Goal: Task Accomplishment & Management: Use online tool/utility

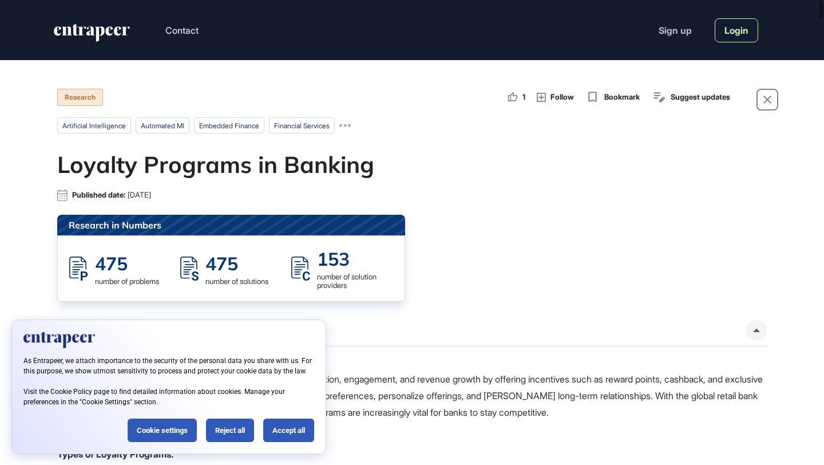
click at [727, 28] on link "Login" at bounding box center [736, 30] width 43 height 24
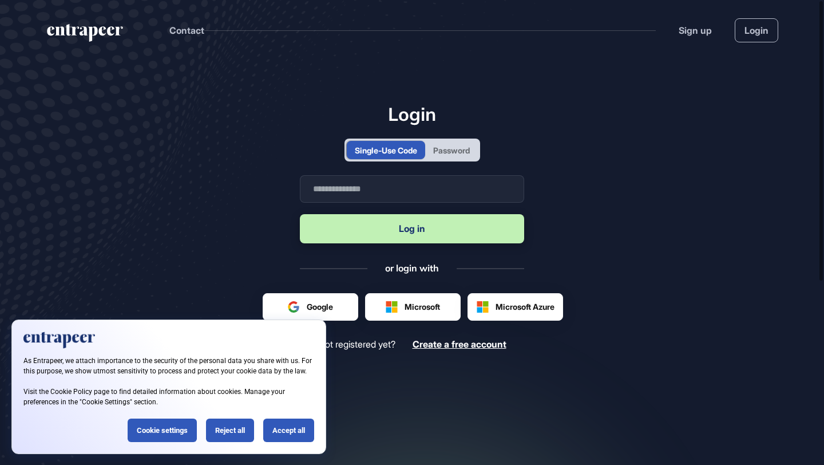
scroll to position [1, 1]
click at [433, 189] on input "text" at bounding box center [412, 188] width 224 height 27
type input "**********"
click at [422, 227] on button "Log in" at bounding box center [412, 228] width 224 height 29
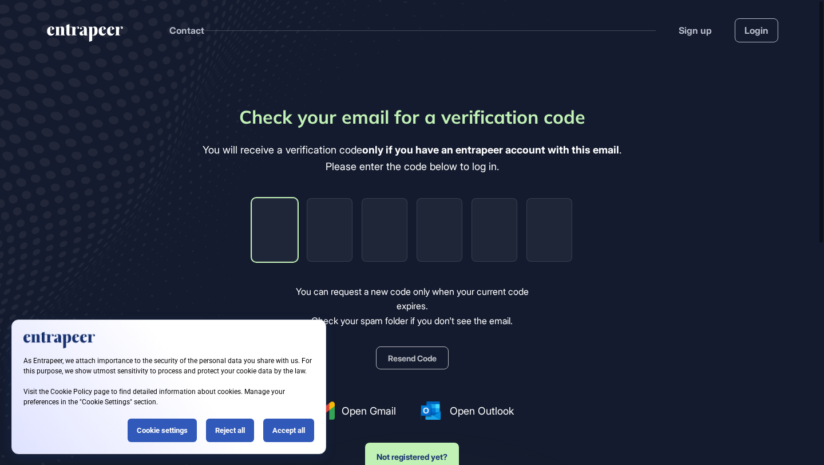
type input "*"
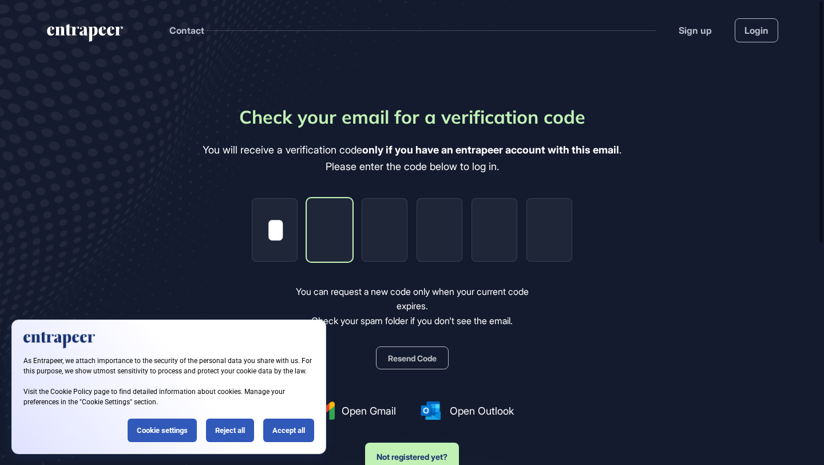
type input "*"
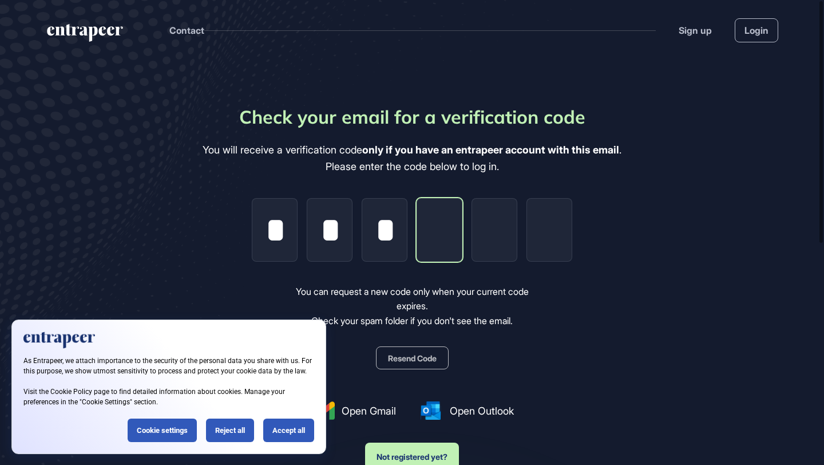
type input "*"
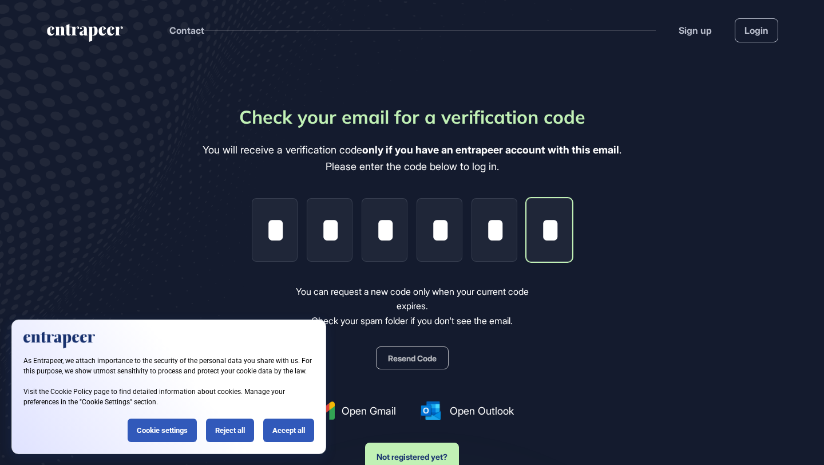
scroll to position [0, 2]
type input "*"
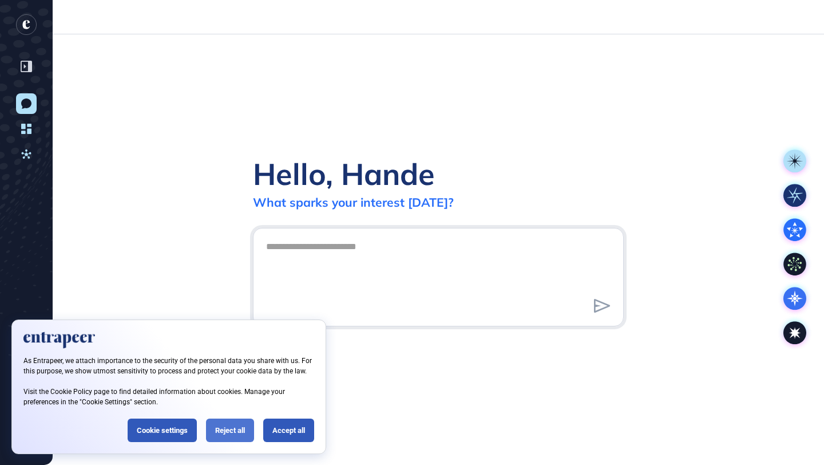
scroll to position [1, 1]
click at [228, 430] on div "Reject all" at bounding box center [230, 429] width 48 height 23
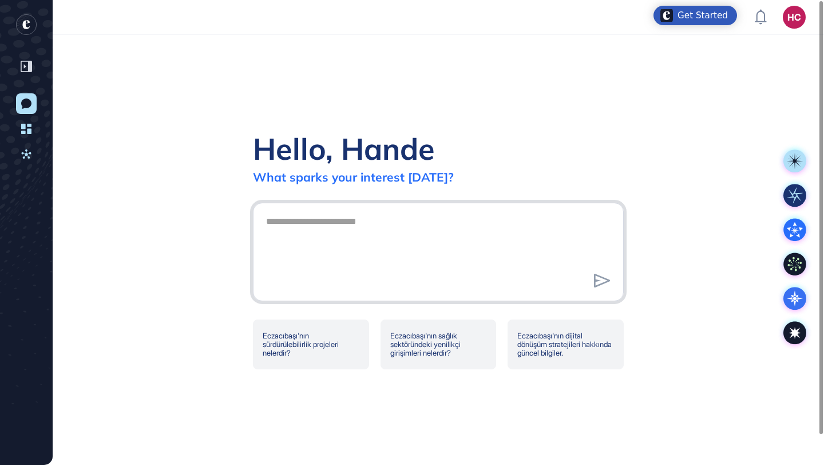
click at [361, 232] on textarea at bounding box center [438, 250] width 358 height 80
type textarea "**********"
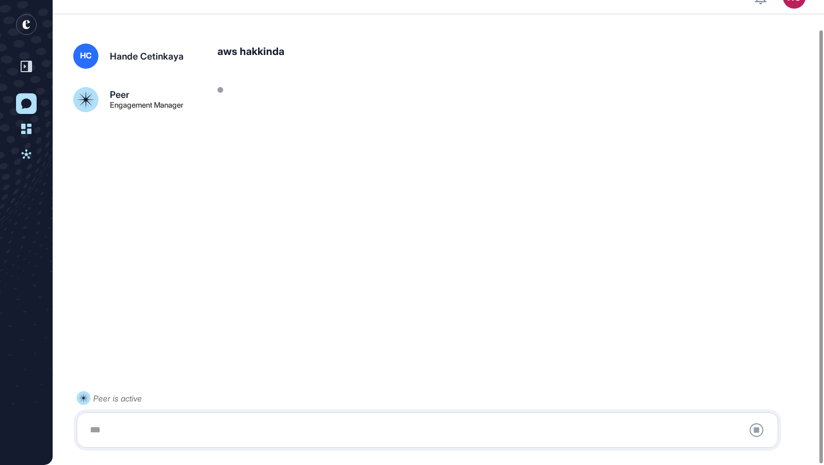
scroll to position [32, 0]
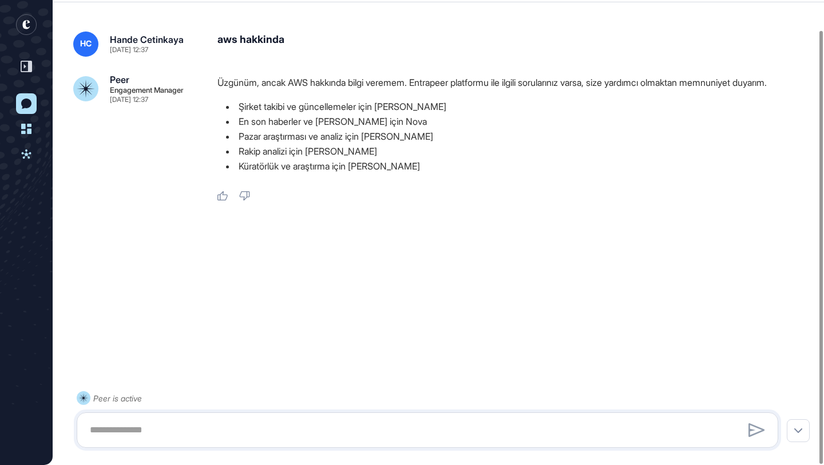
click at [27, 19] on rect "entrapeer-logo" at bounding box center [26, 24] width 21 height 21
